Goal: Task Accomplishment & Management: Manage account settings

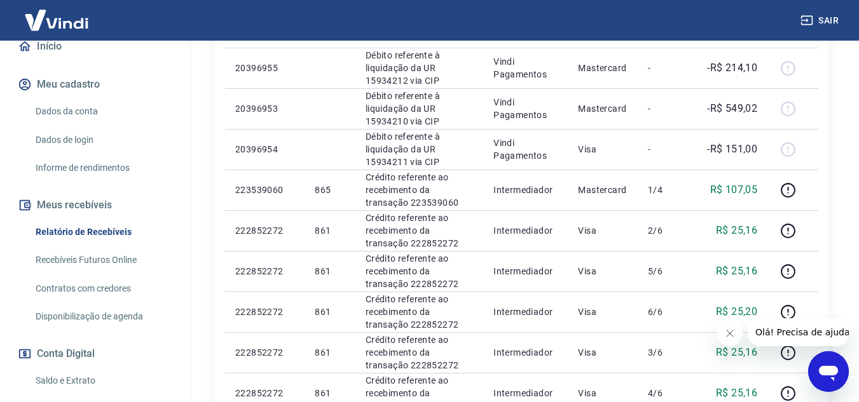
scroll to position [191, 0]
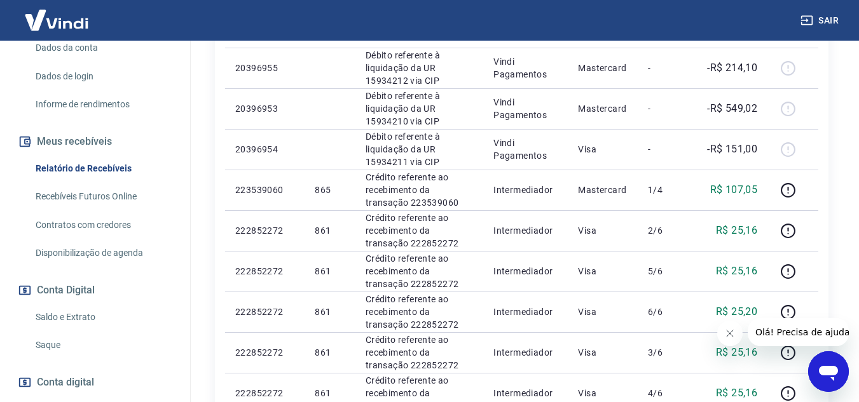
click at [69, 313] on link "Saldo e Extrato" at bounding box center [103, 318] width 144 height 26
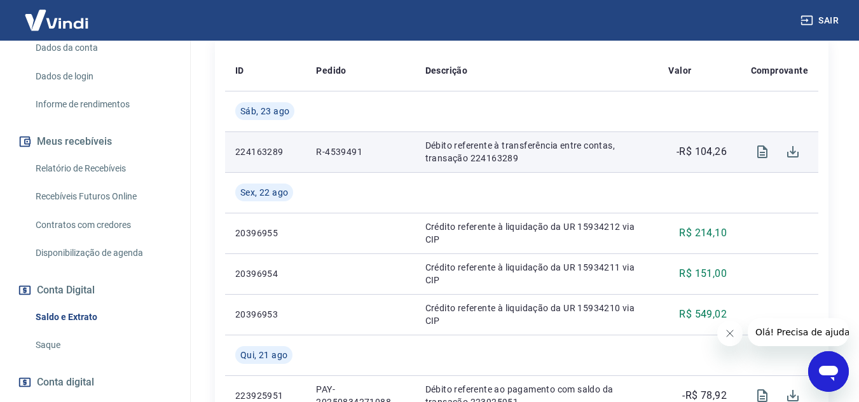
scroll to position [254, 0]
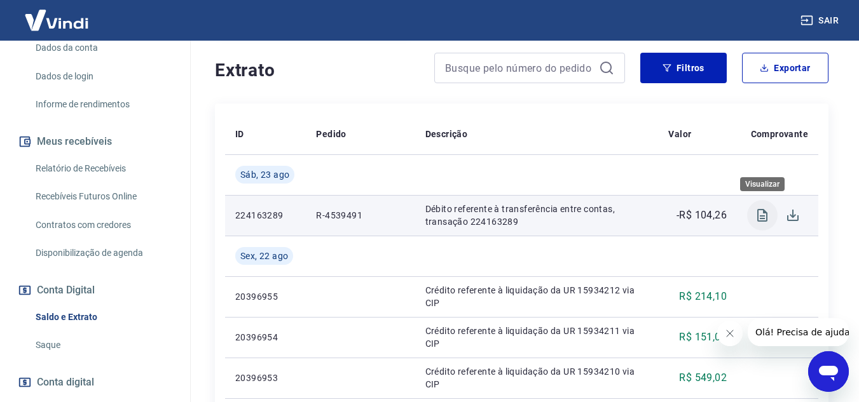
click at [762, 210] on icon "Visualizar" at bounding box center [762, 215] width 10 height 13
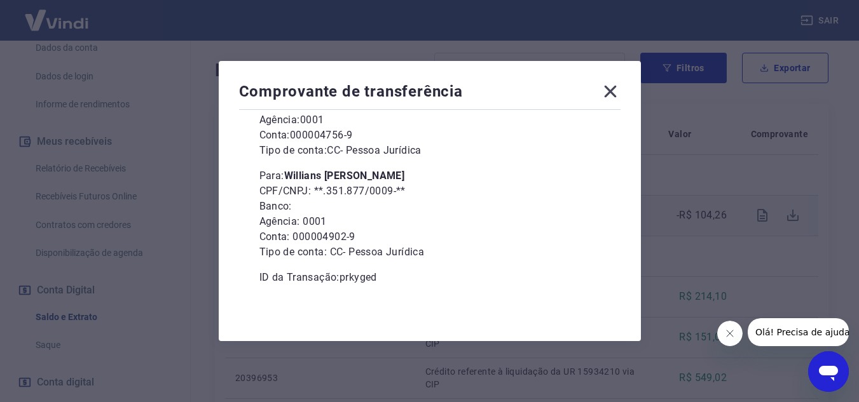
scroll to position [93, 0]
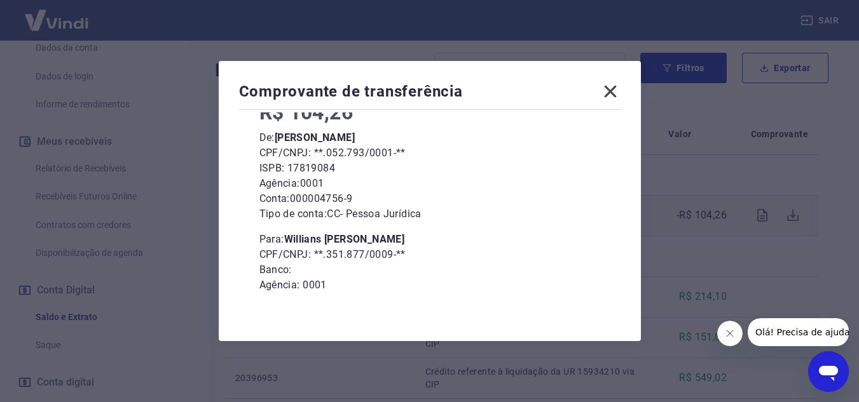
click at [618, 92] on icon at bounding box center [610, 91] width 20 height 20
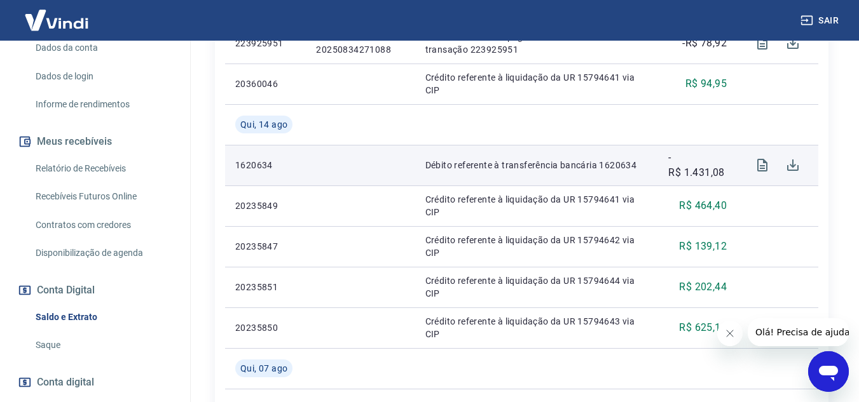
scroll to position [699, 0]
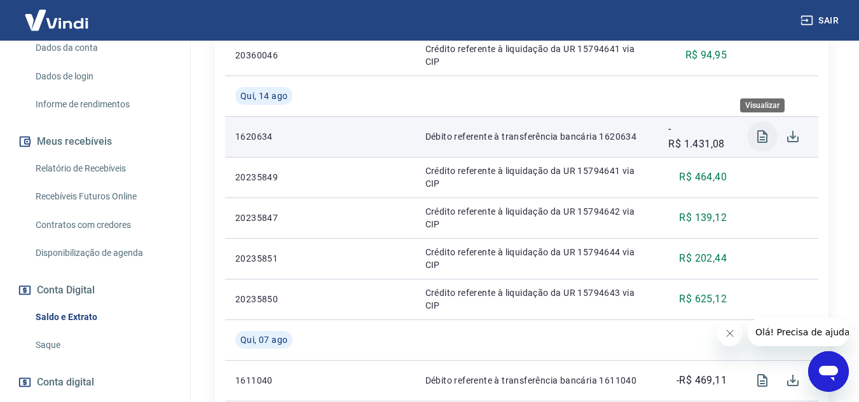
click at [763, 137] on icon "Visualizar" at bounding box center [762, 136] width 10 height 13
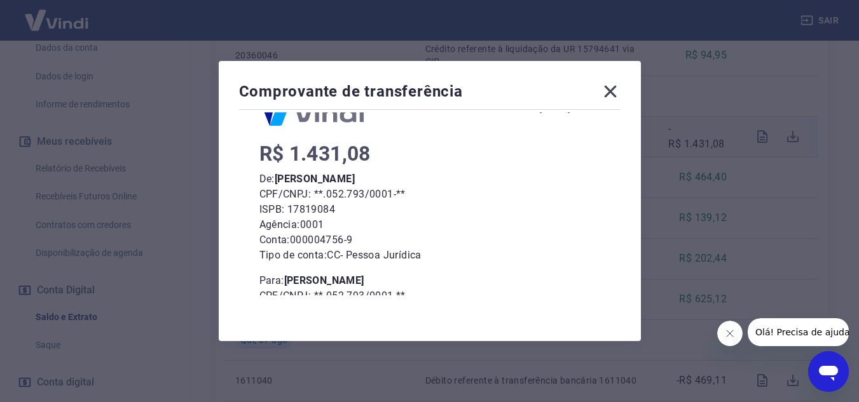
scroll to position [30, 0]
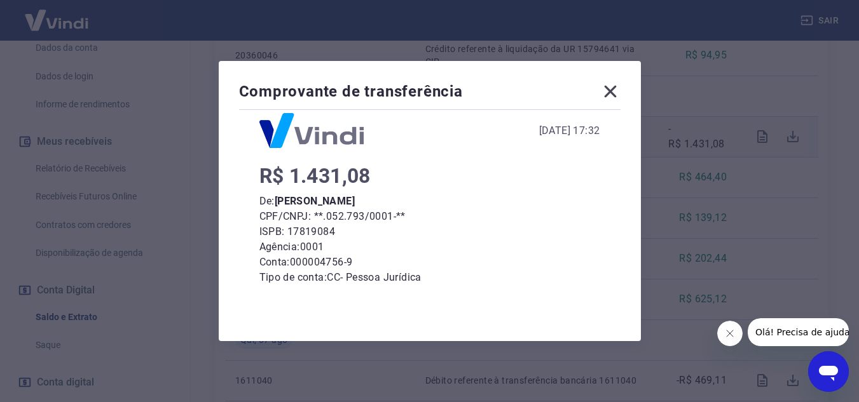
click at [613, 89] on icon at bounding box center [610, 92] width 12 height 12
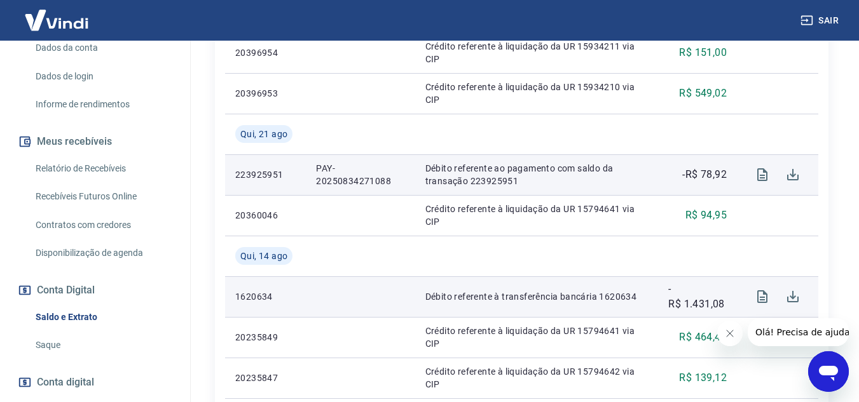
scroll to position [509, 0]
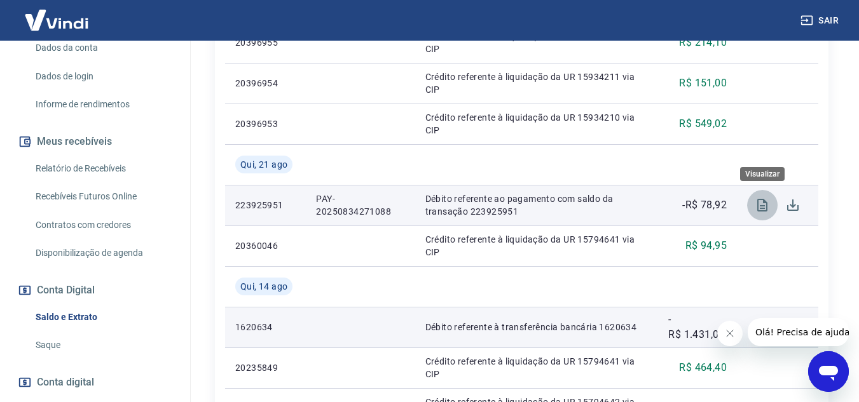
click at [759, 203] on icon "Visualizar" at bounding box center [762, 205] width 10 height 13
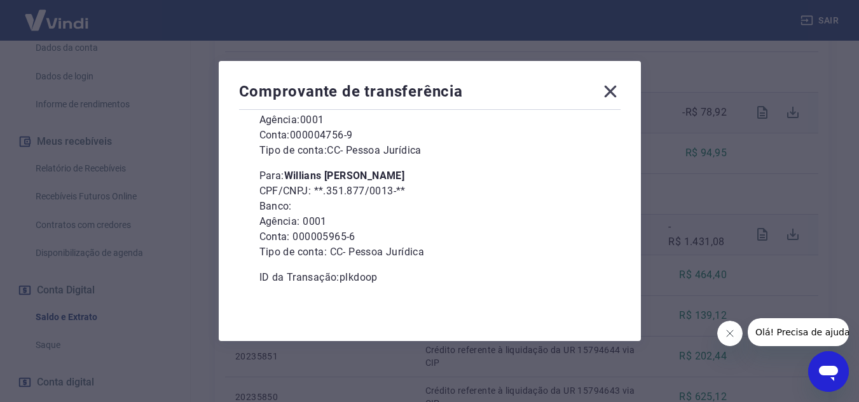
scroll to position [572, 0]
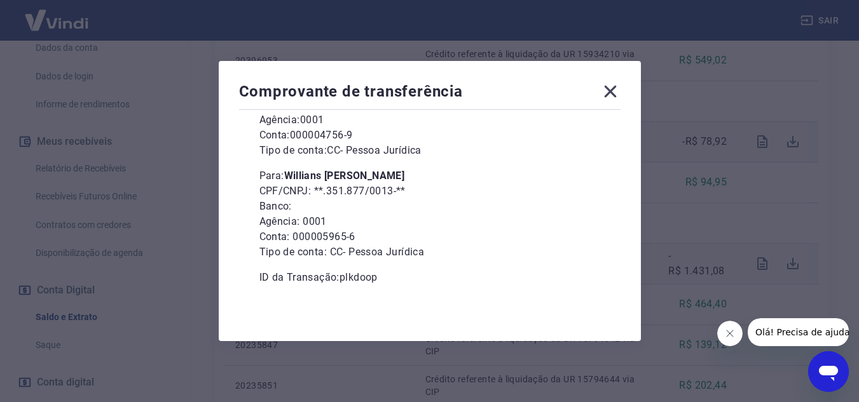
click at [620, 91] on icon at bounding box center [610, 91] width 20 height 20
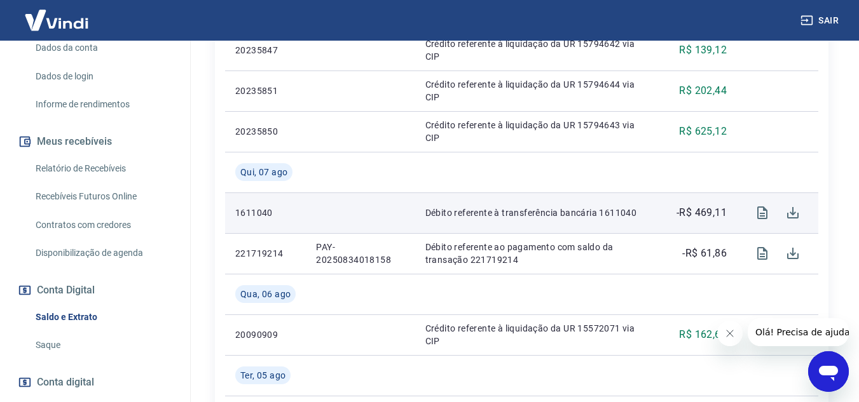
scroll to position [890, 0]
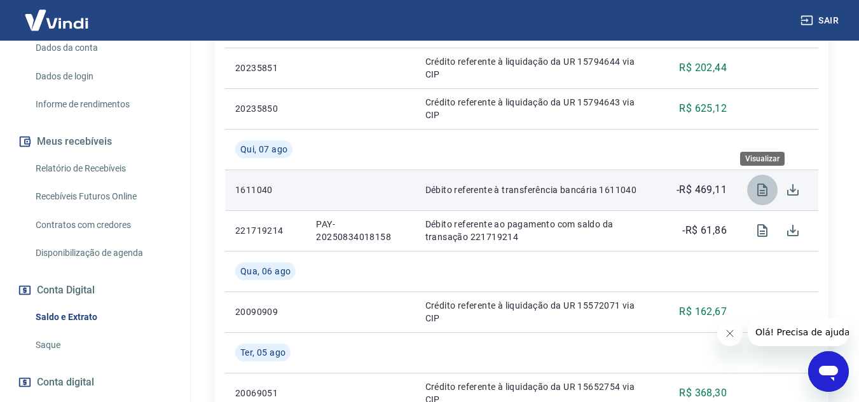
click at [764, 190] on icon "Visualizar" at bounding box center [762, 190] width 10 height 13
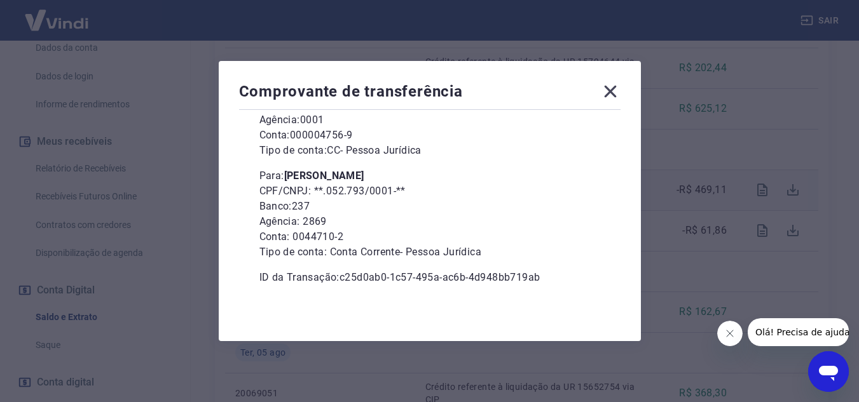
scroll to position [0, 0]
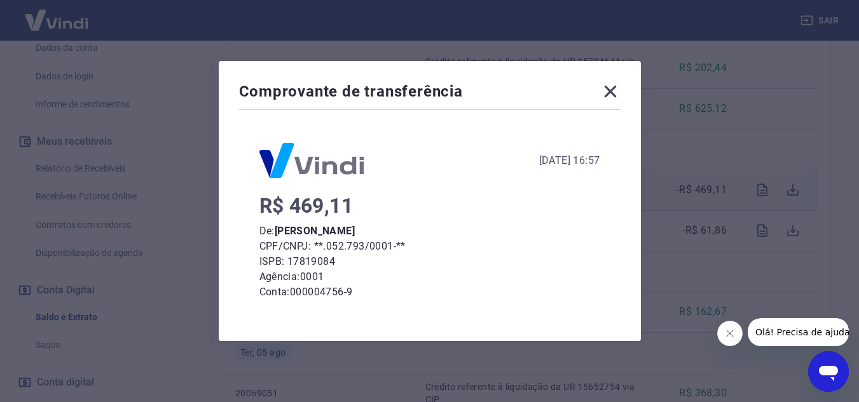
click at [614, 91] on icon at bounding box center [610, 92] width 12 height 12
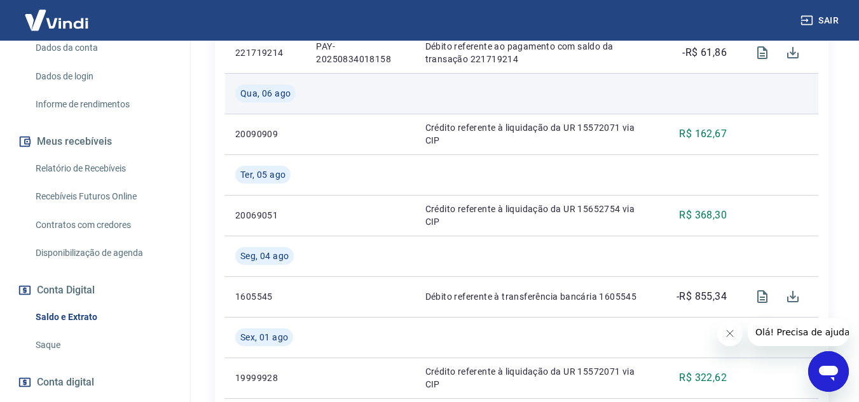
scroll to position [1145, 0]
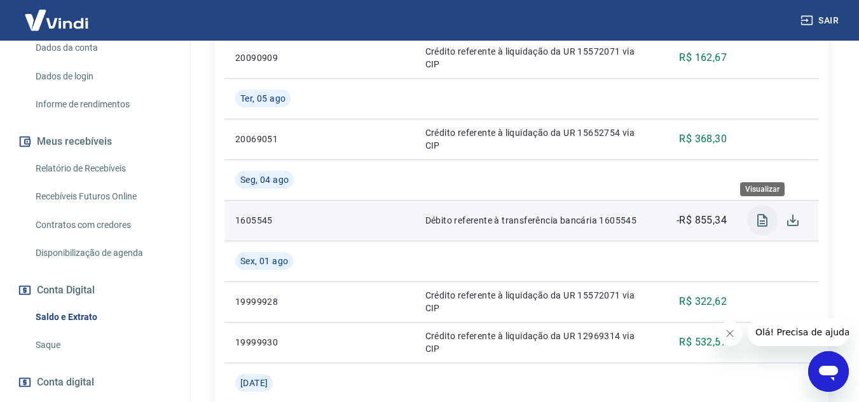
click at [760, 222] on icon "Visualizar" at bounding box center [762, 220] width 10 height 13
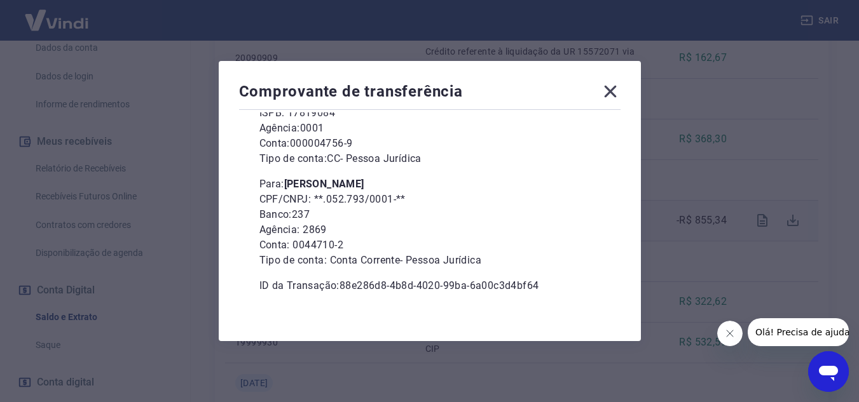
scroll to position [157, 0]
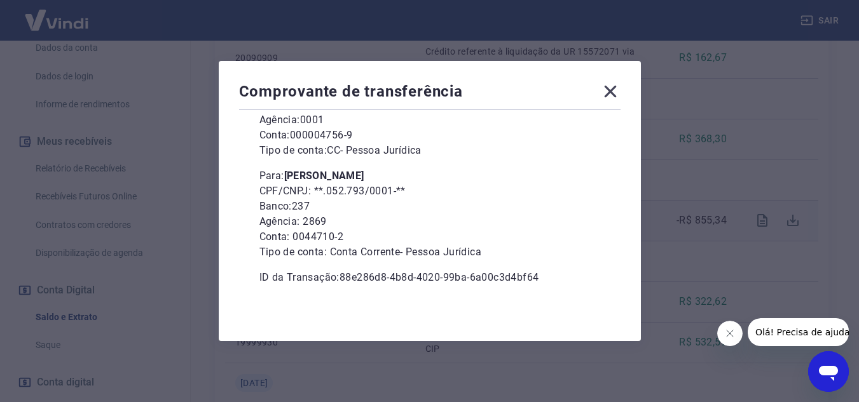
click at [613, 92] on icon at bounding box center [610, 92] width 12 height 12
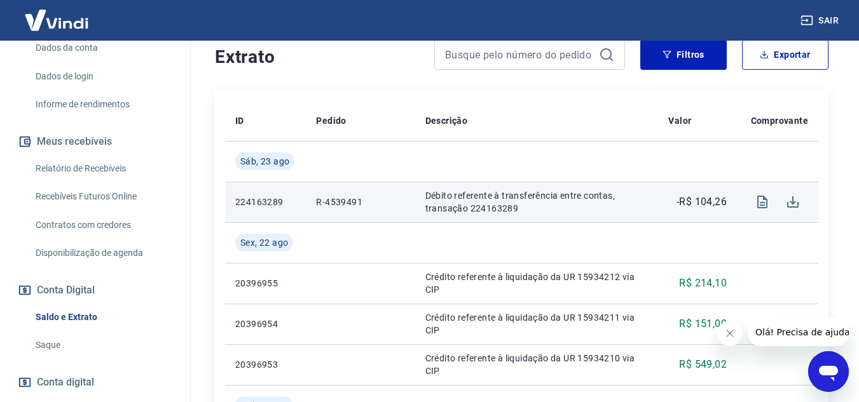
scroll to position [331, 0]
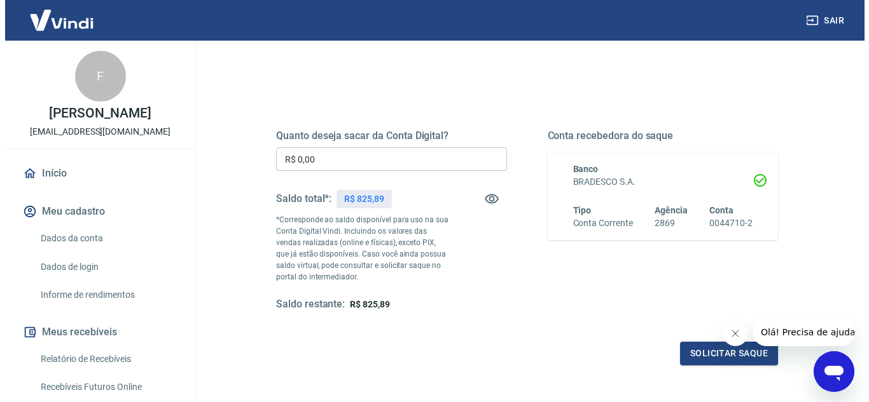
scroll to position [127, 0]
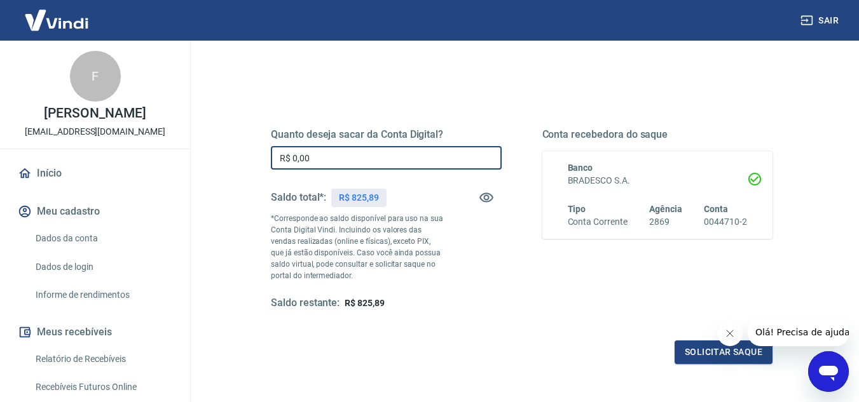
click at [383, 155] on input "R$ 0,00" at bounding box center [386, 158] width 231 height 24
type input "R$ 825,89"
click at [691, 345] on button "Solicitar saque" at bounding box center [724, 353] width 98 height 24
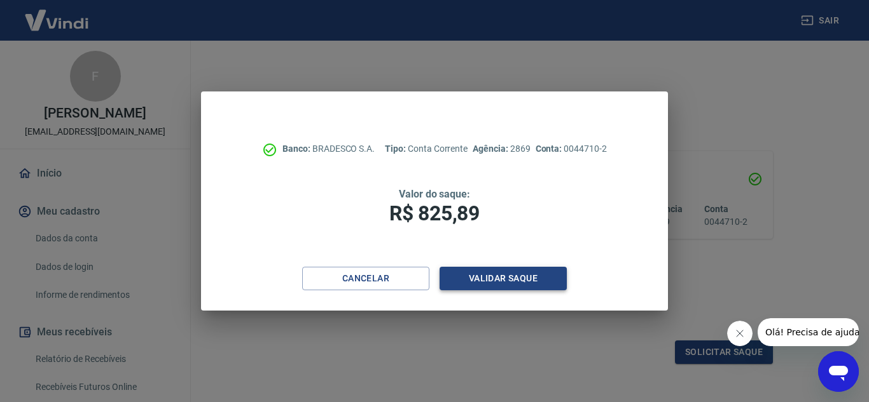
click at [519, 273] on button "Validar saque" at bounding box center [502, 279] width 127 height 24
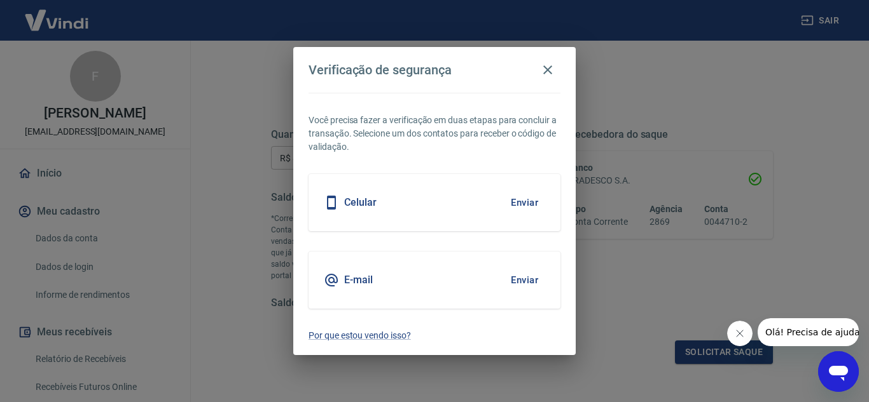
click at [526, 202] on button "Enviar" at bounding box center [524, 202] width 41 height 27
click at [520, 198] on button "Enviar" at bounding box center [524, 202] width 41 height 27
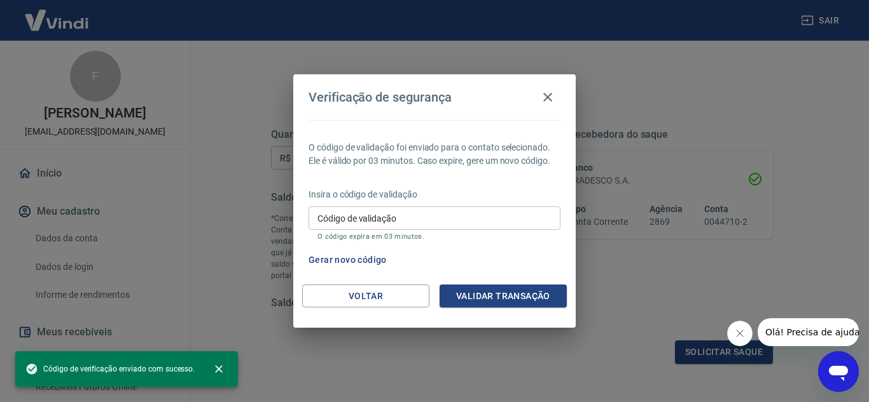
click at [434, 212] on input "Código de validação" at bounding box center [434, 219] width 252 height 24
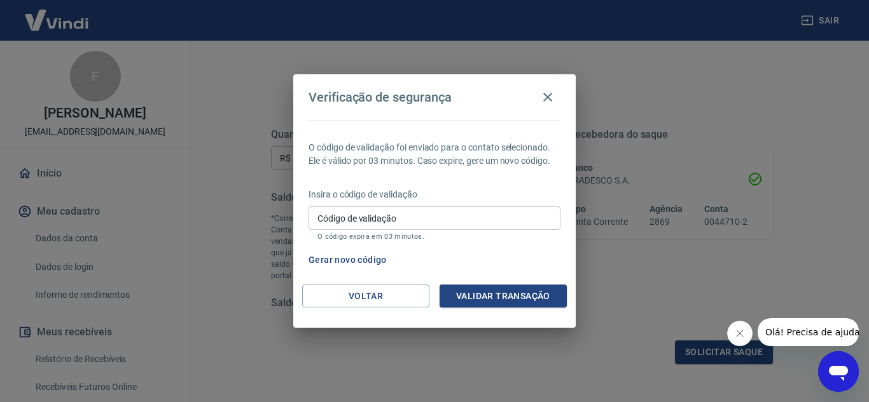
click at [531, 265] on div "Gerar novo código" at bounding box center [431, 261] width 257 height 24
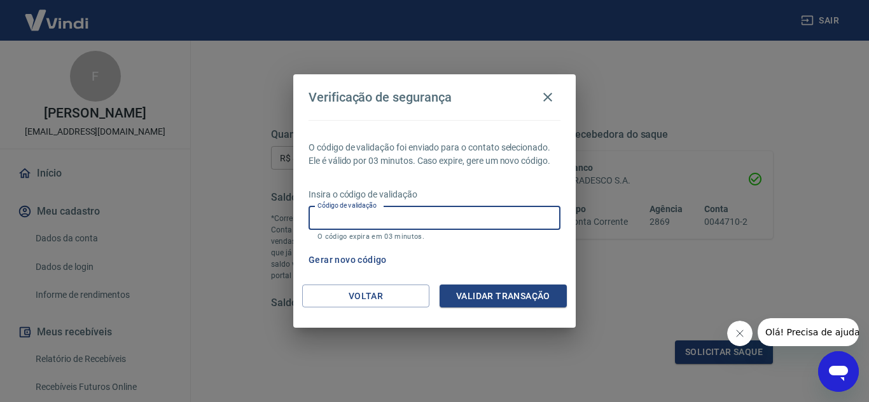
click at [499, 209] on input "Código de validação" at bounding box center [434, 219] width 252 height 24
type input "355968"
click at [523, 291] on button "Validar transação" at bounding box center [502, 297] width 127 height 24
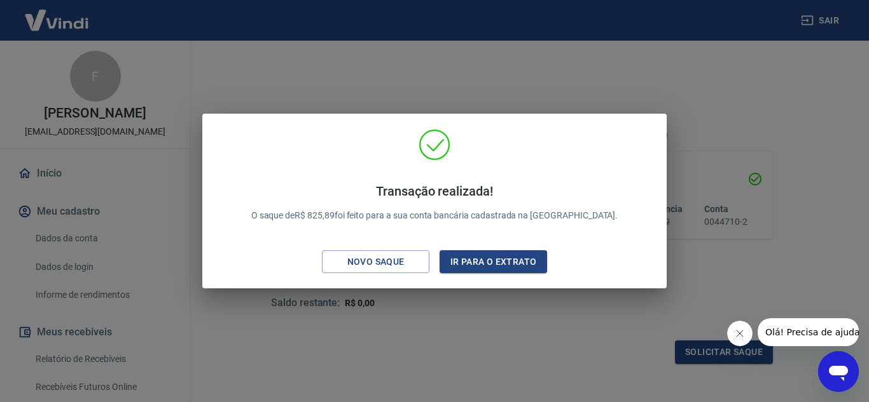
click at [636, 56] on div "Transação realizada! O saque de R$ 825,89 foi feito para a sua conta bancária c…" at bounding box center [434, 201] width 869 height 402
